Goal: Task Accomplishment & Management: Use online tool/utility

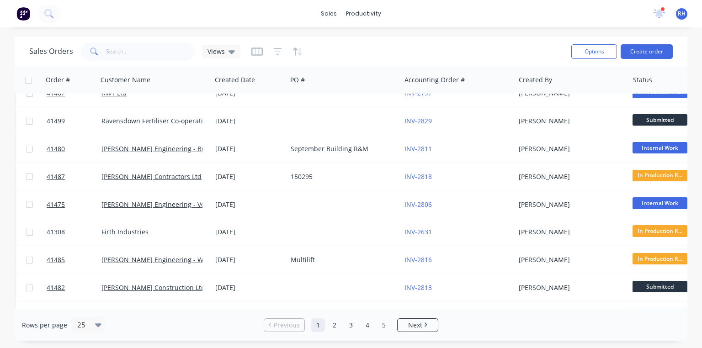
scroll to position [238, 0]
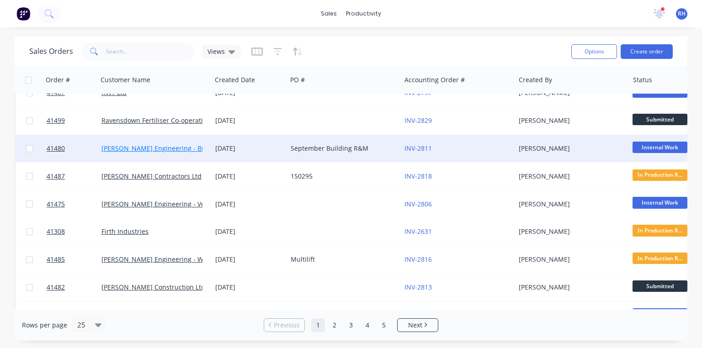
click at [190, 144] on link "[PERSON_NAME] Engineering - Building R M" at bounding box center [168, 148] width 135 height 9
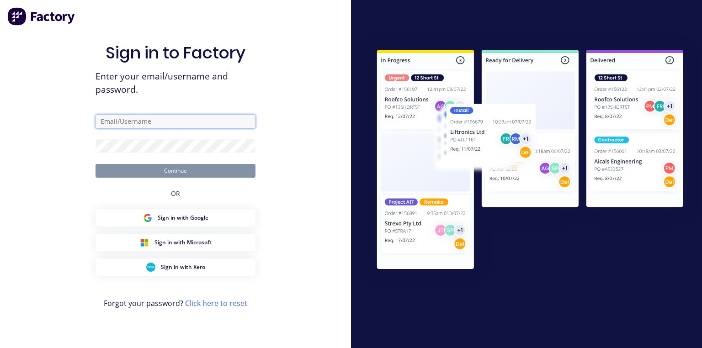
click at [165, 117] on input "text" at bounding box center [176, 122] width 160 height 14
type input "[PERSON_NAME][EMAIL_ADDRESS][DOMAIN_NAME]"
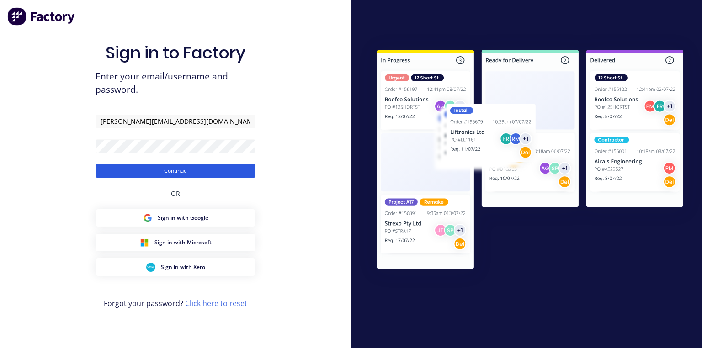
click at [229, 166] on button "Continue" at bounding box center [176, 171] width 160 height 14
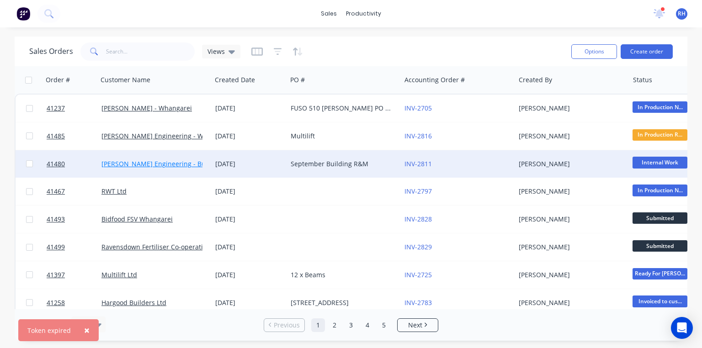
click at [194, 166] on link "[PERSON_NAME] Engineering - Building R M" at bounding box center [168, 163] width 135 height 9
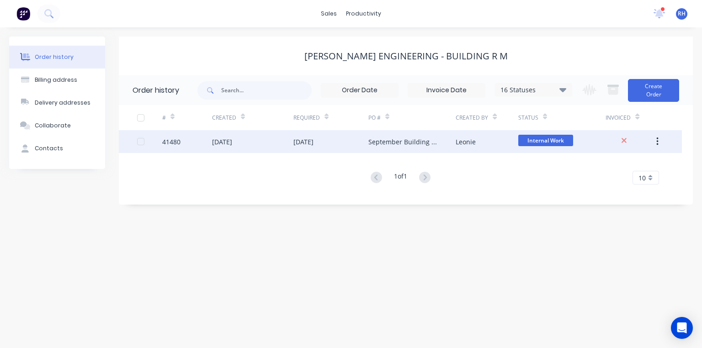
click at [313, 144] on div "[DATE]" at bounding box center [303, 142] width 20 height 10
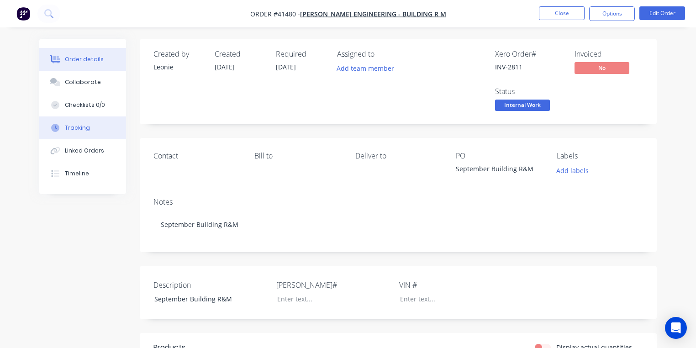
click at [85, 128] on div "Tracking" at bounding box center [77, 128] width 25 height 8
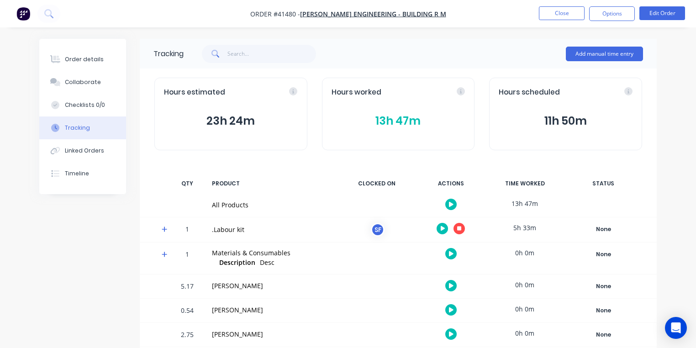
click at [164, 227] on icon at bounding box center [165, 229] width 6 height 6
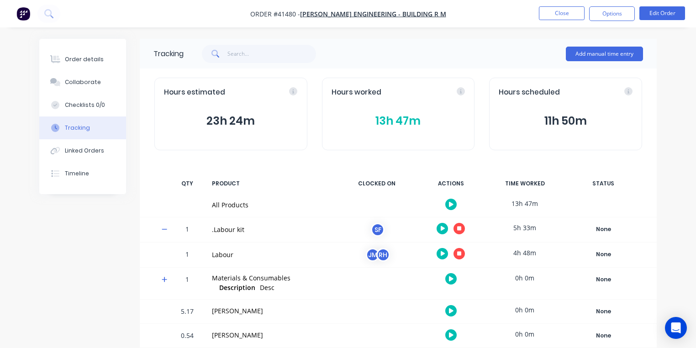
click at [459, 252] on icon "button" at bounding box center [459, 253] width 5 height 5
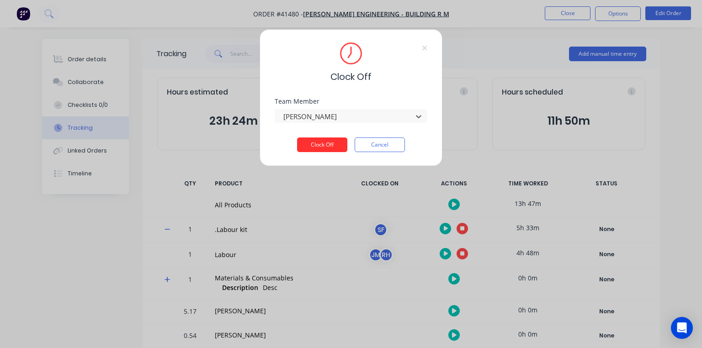
click at [329, 149] on button "Clock Off" at bounding box center [322, 145] width 50 height 15
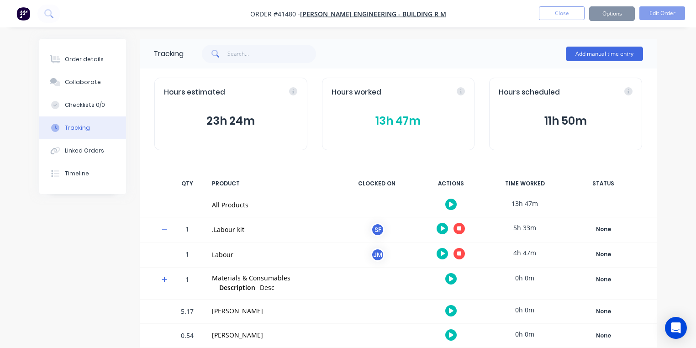
click at [22, 17] on img "button" at bounding box center [23, 14] width 14 height 14
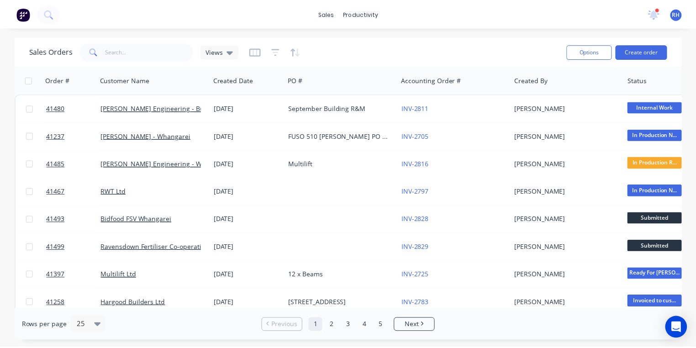
scroll to position [8, 0]
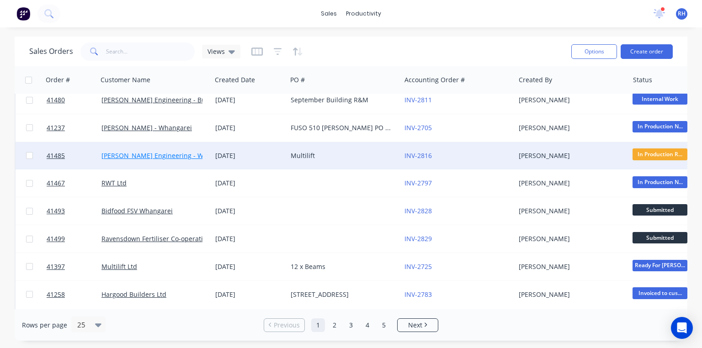
click at [187, 157] on link "[PERSON_NAME] Engineering - Warranty" at bounding box center [163, 155] width 124 height 9
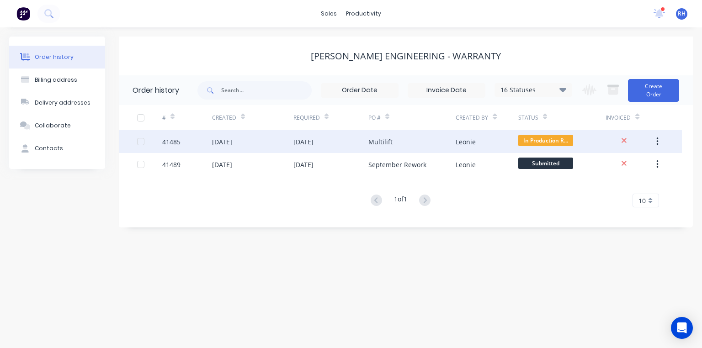
click at [333, 140] on div "[DATE]" at bounding box center [330, 141] width 75 height 23
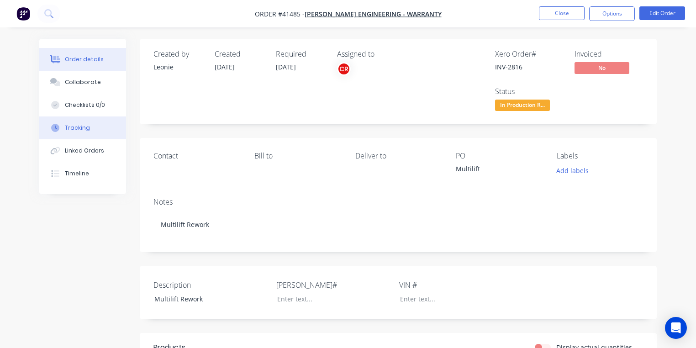
click at [96, 130] on button "Tracking" at bounding box center [82, 128] width 87 height 23
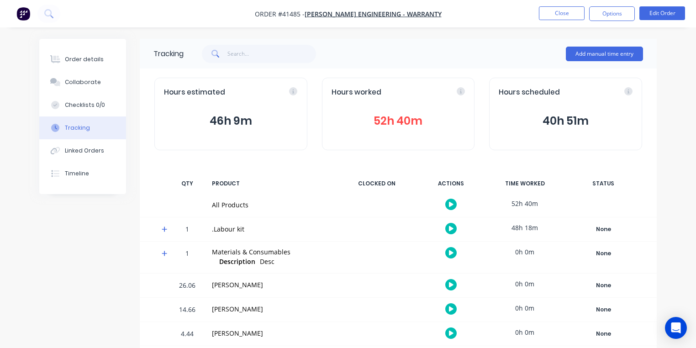
scroll to position [7, 0]
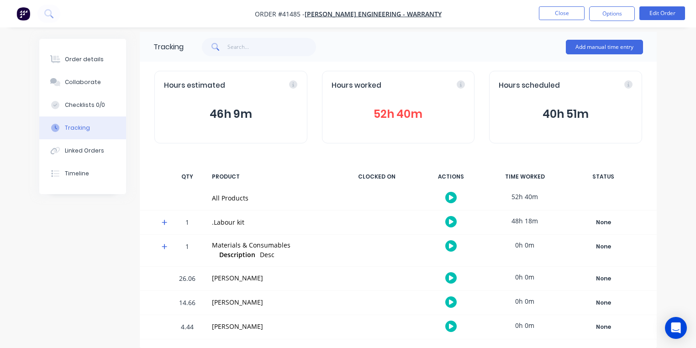
click at [165, 225] on icon at bounding box center [165, 222] width 6 height 6
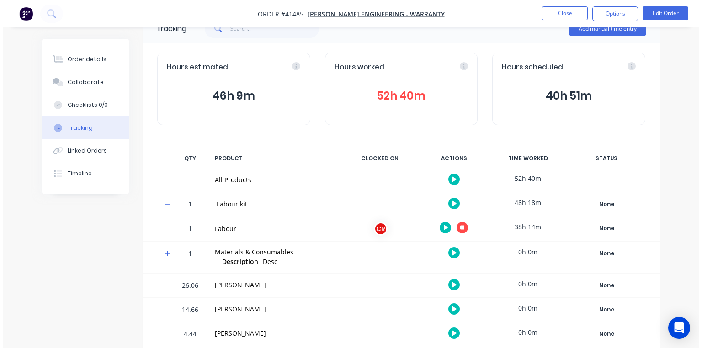
scroll to position [32, 0]
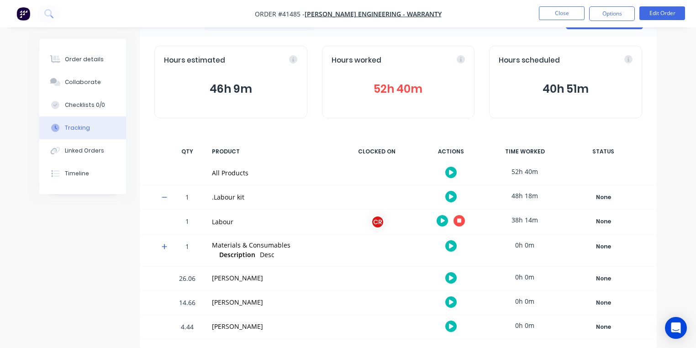
click at [444, 220] on icon "button" at bounding box center [443, 220] width 5 height 5
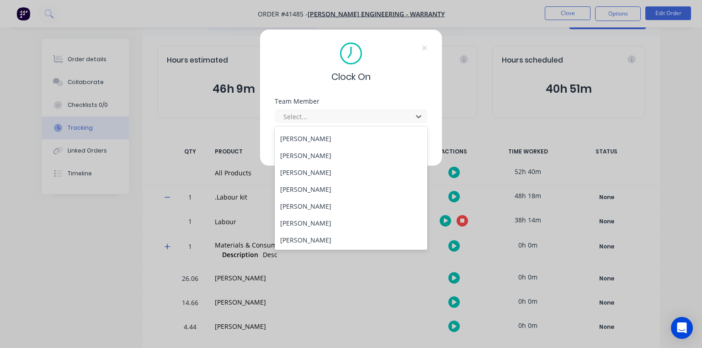
scroll to position [0, 0]
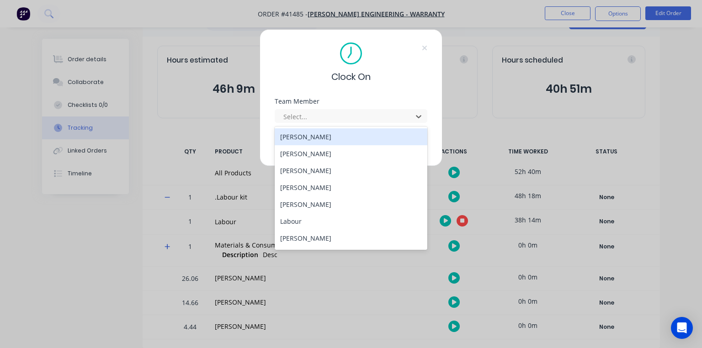
click at [316, 170] on div "[PERSON_NAME]" at bounding box center [351, 170] width 153 height 17
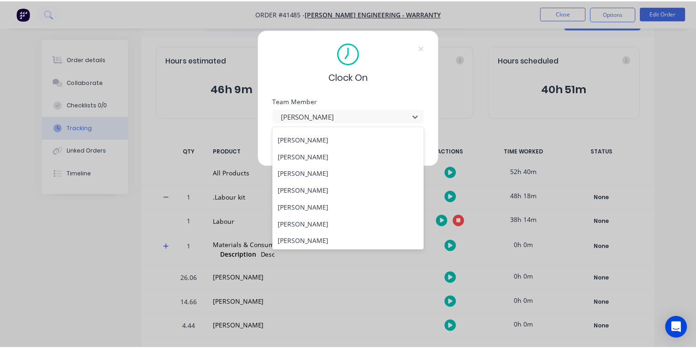
scroll to position [100, 0]
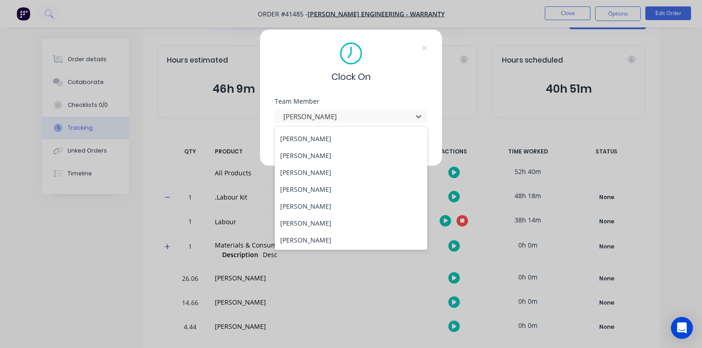
click at [313, 171] on div "[PERSON_NAME]" at bounding box center [351, 172] width 153 height 17
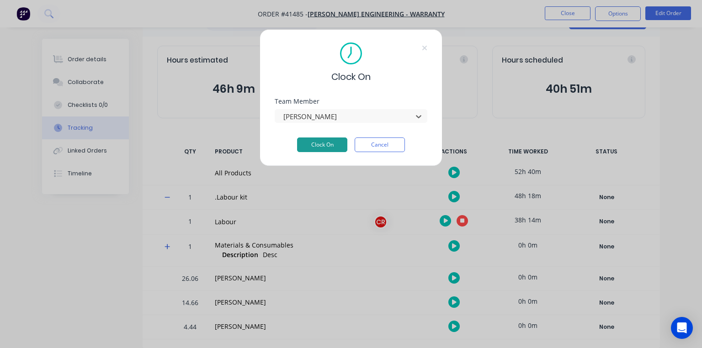
click at [335, 145] on button "Clock On" at bounding box center [322, 145] width 50 height 15
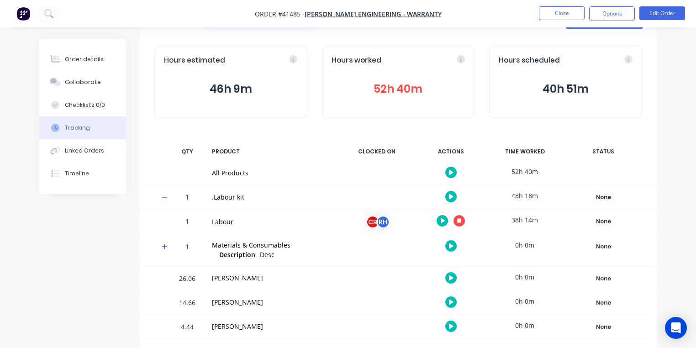
click at [401, 92] on button "52h 40m" at bounding box center [399, 88] width 134 height 17
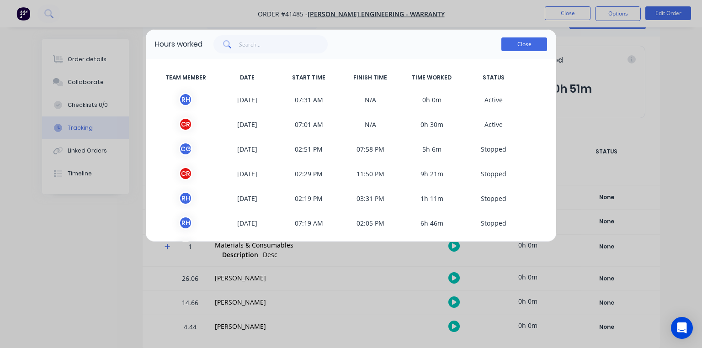
click at [532, 48] on button "Close" at bounding box center [524, 44] width 46 height 14
